Goal: Find specific page/section: Find specific page/section

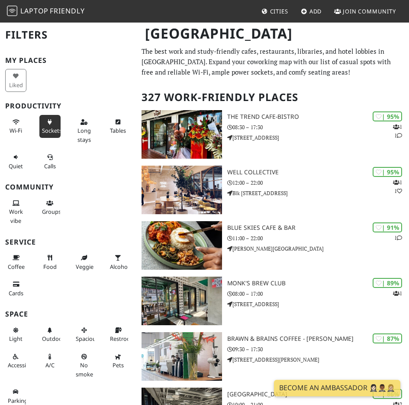
click at [49, 130] on span "Sockets" at bounding box center [52, 131] width 20 height 8
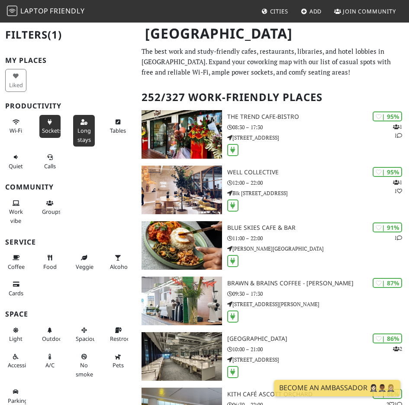
drag, startPoint x: 76, startPoint y: 125, endPoint x: 81, endPoint y: 133, distance: 8.9
click at [76, 125] on button "Long stays" at bounding box center [83, 131] width 21 height 32
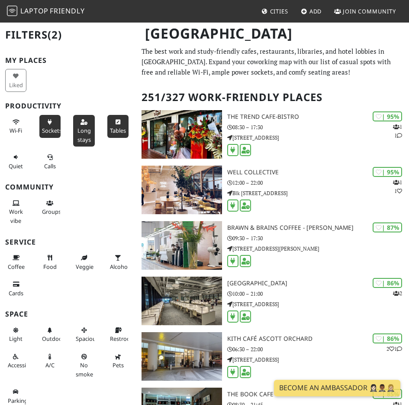
click at [111, 128] on span "Tables" at bounding box center [118, 131] width 16 height 8
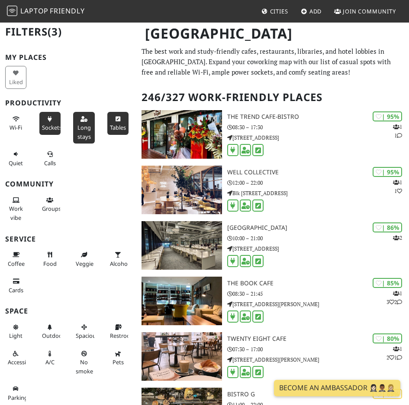
scroll to position [4, 0]
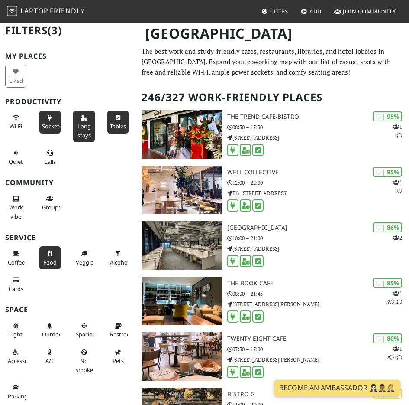
click at [49, 257] on button "Food" at bounding box center [49, 257] width 21 height 23
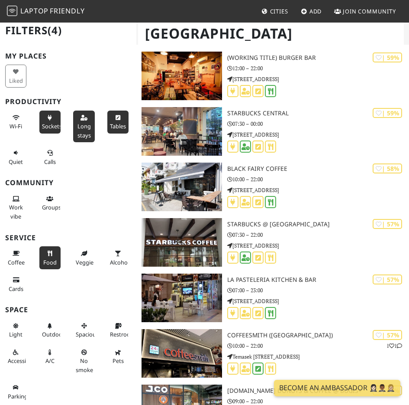
scroll to position [6052, 0]
